Goal: Task Accomplishment & Management: Use online tool/utility

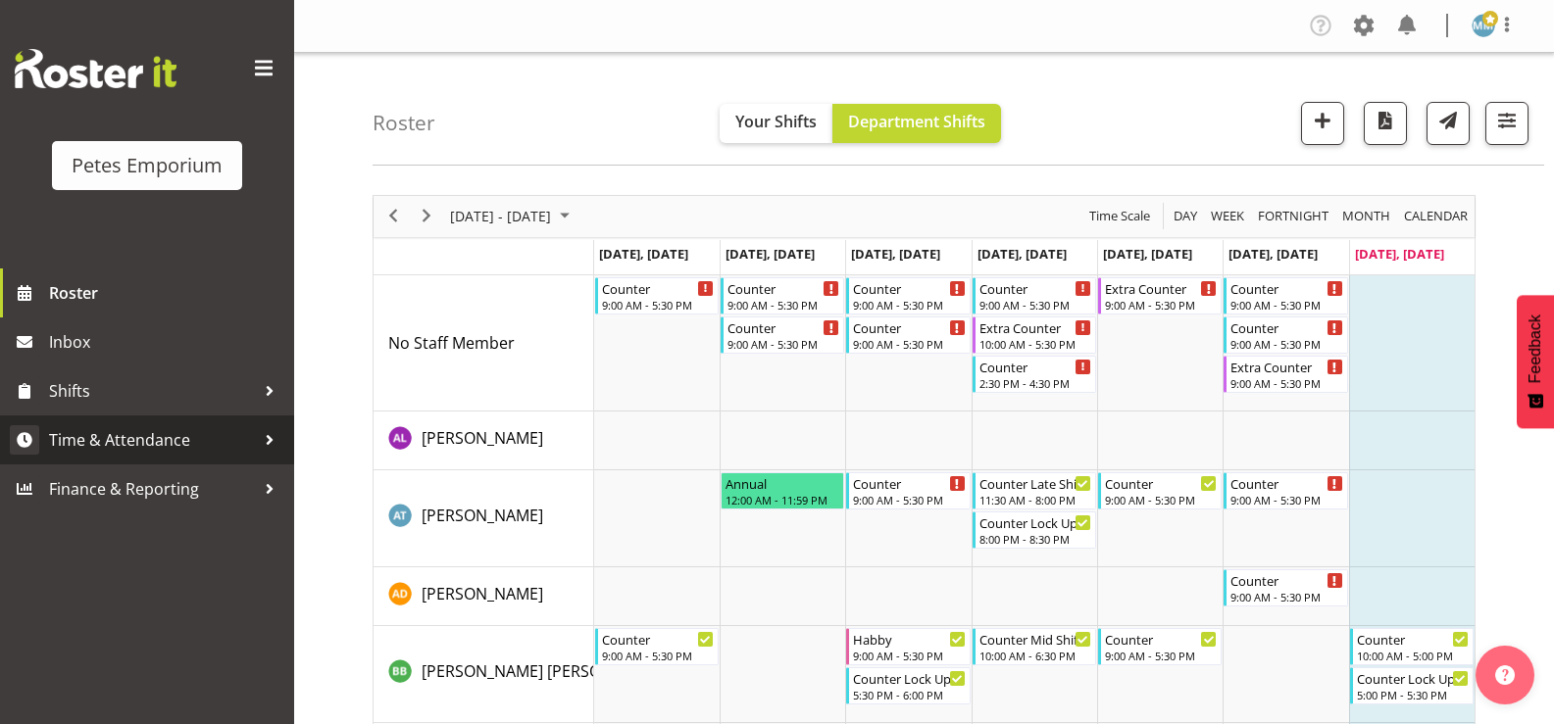
click at [166, 443] on span "Time & Attendance" at bounding box center [152, 439] width 206 height 29
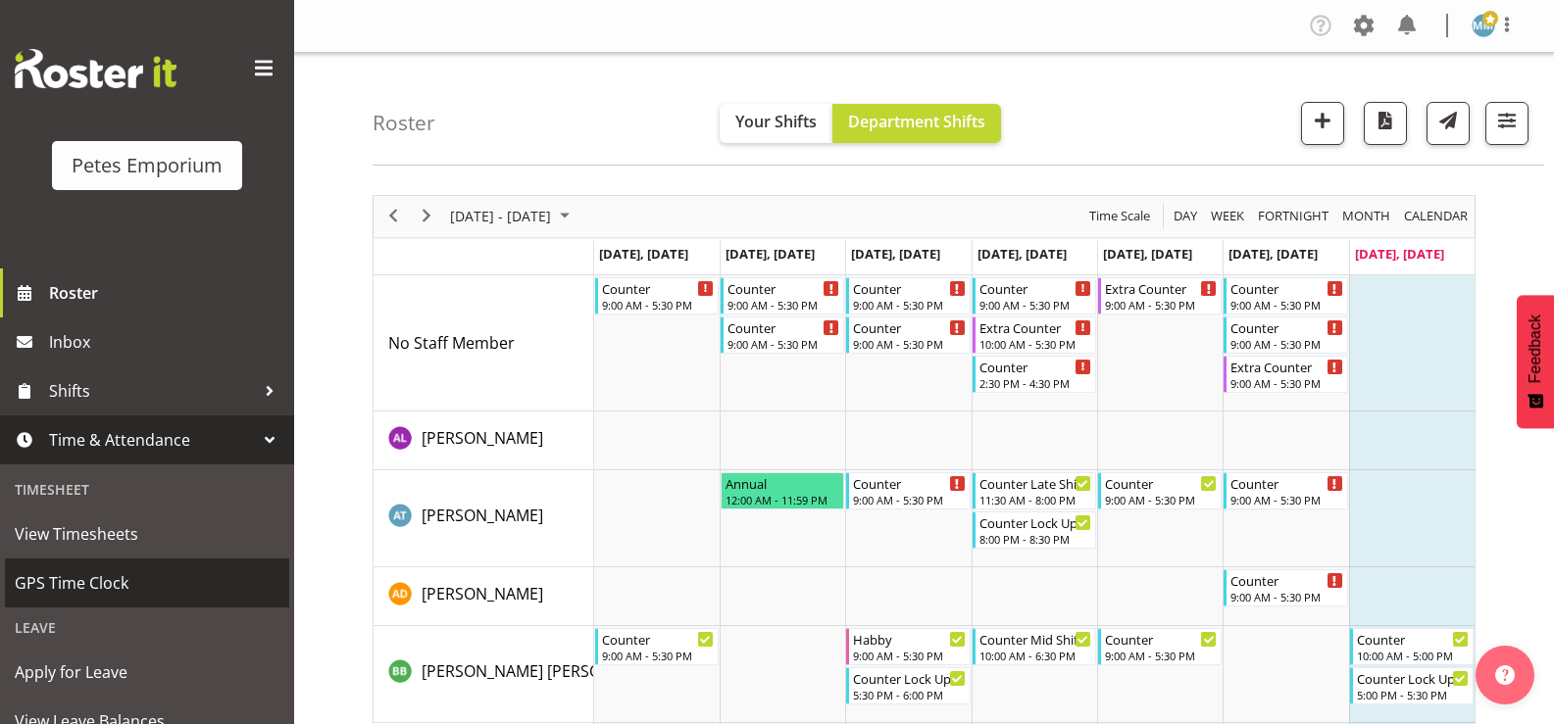
click at [117, 585] on span "GPS Time Clock" at bounding box center [147, 583] width 265 height 29
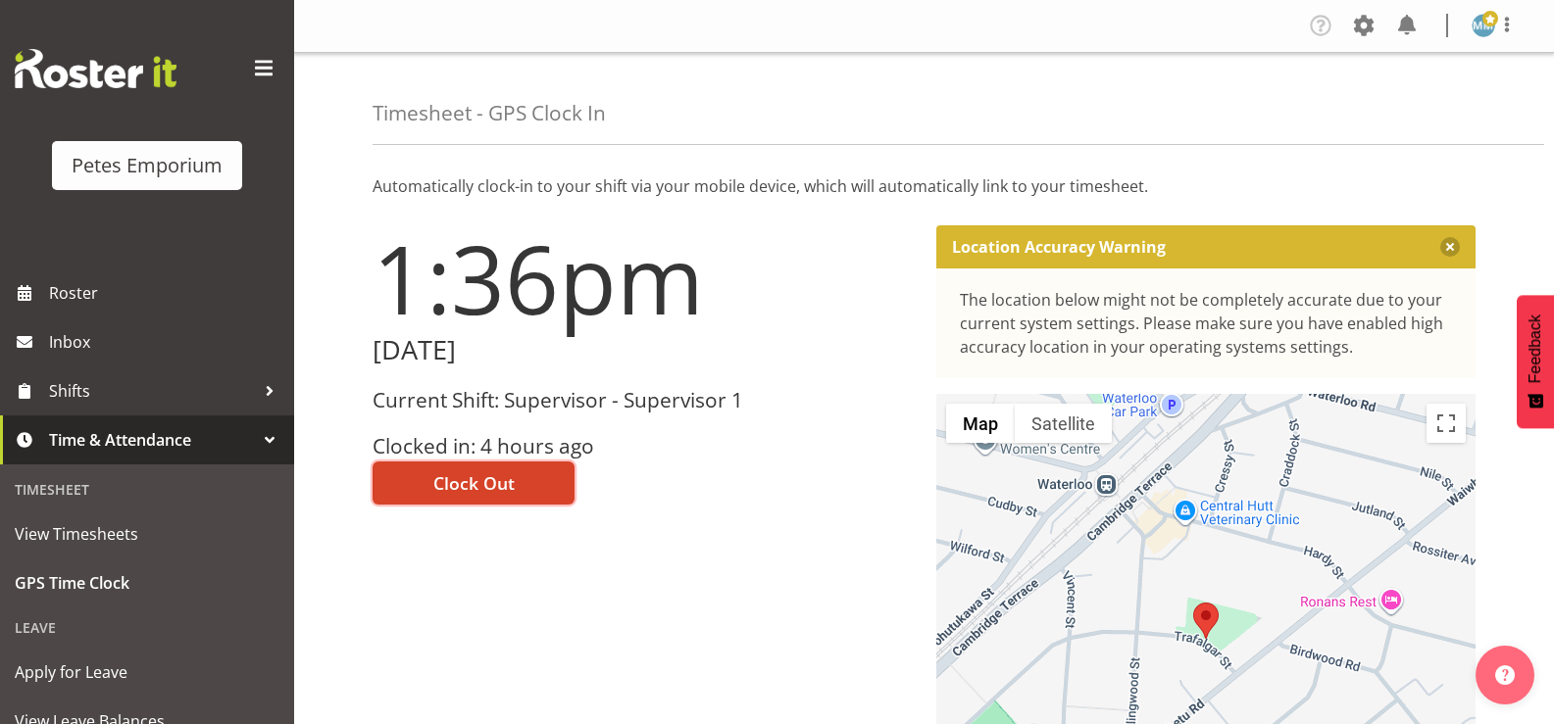
click at [478, 486] on span "Clock Out" at bounding box center [473, 483] width 81 height 25
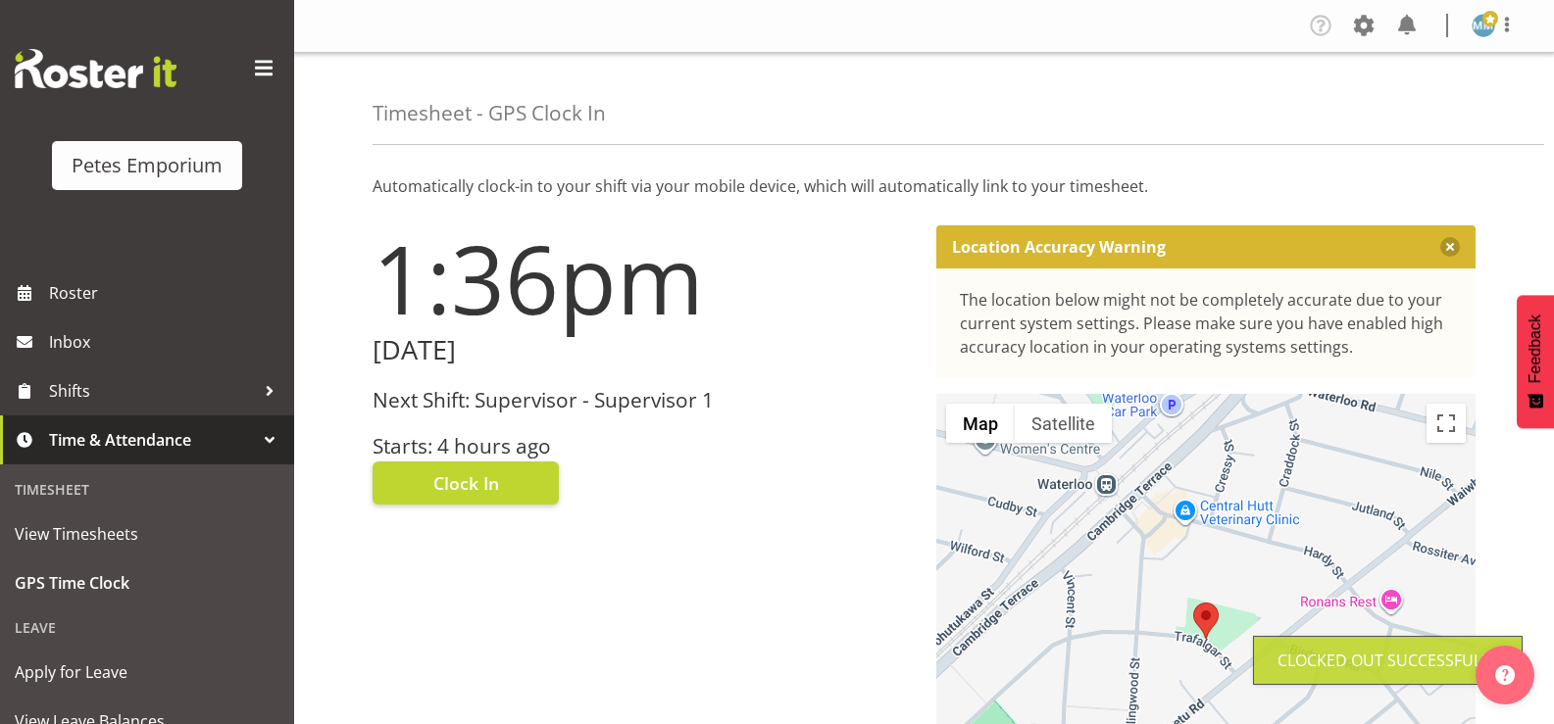
click at [1483, 26] on span at bounding box center [1490, 19] width 16 height 16
click at [1390, 114] on link "Log Out" at bounding box center [1424, 102] width 188 height 35
